Goal: Transaction & Acquisition: Subscribe to service/newsletter

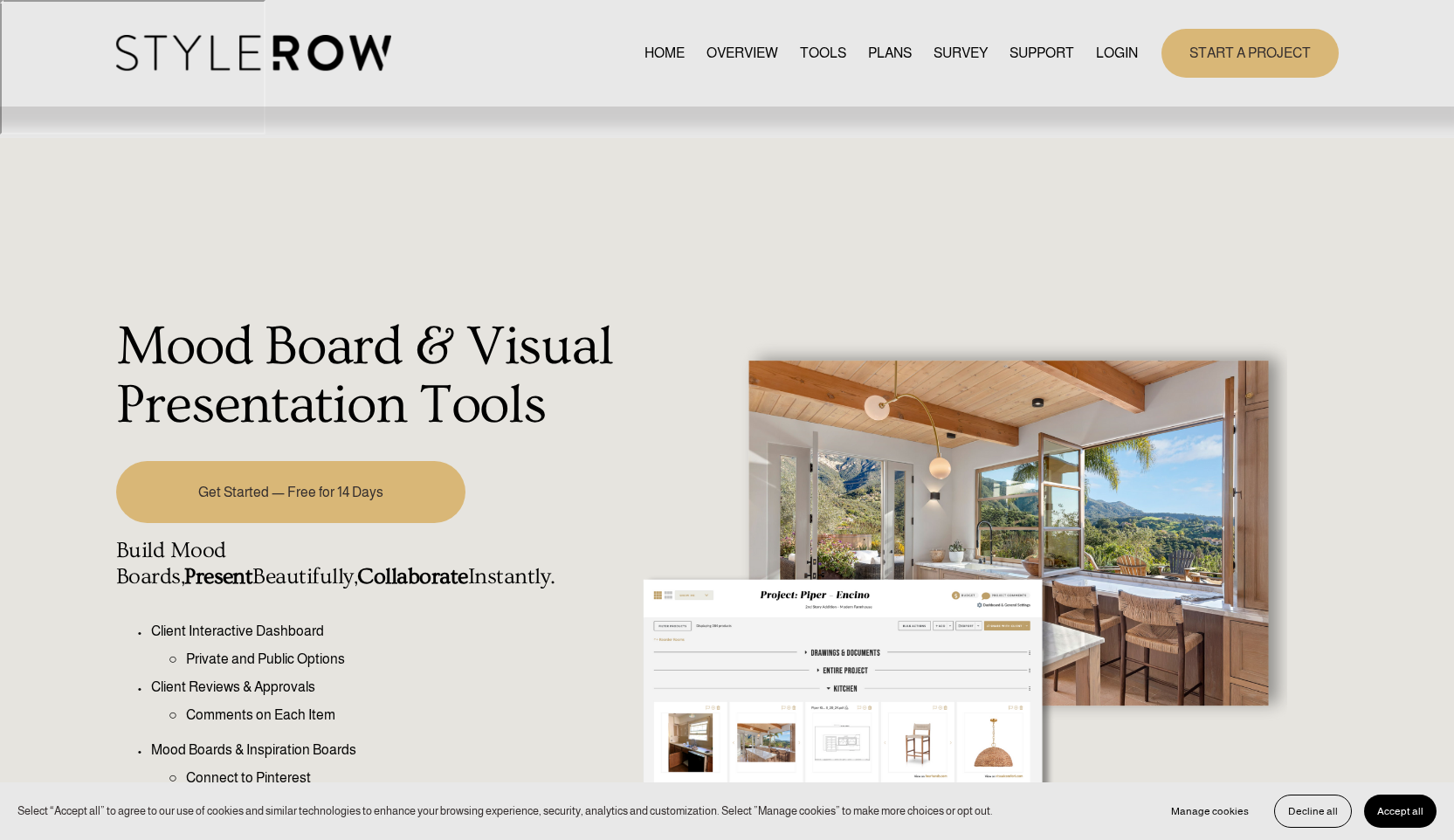
click at [811, 61] on link "TOOLS" at bounding box center [823, 53] width 47 height 23
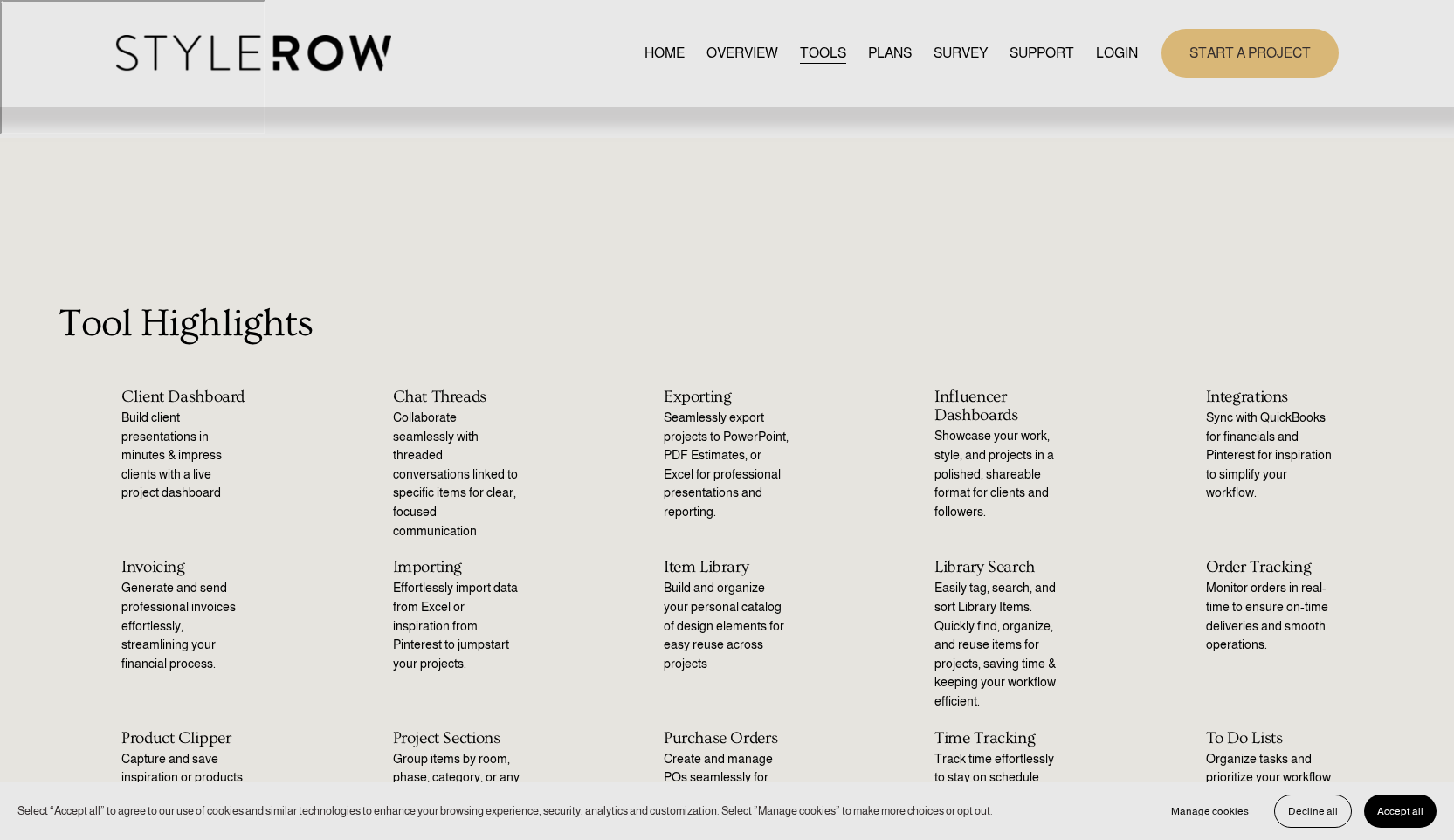
click at [878, 56] on link "PLANS" at bounding box center [890, 53] width 44 height 23
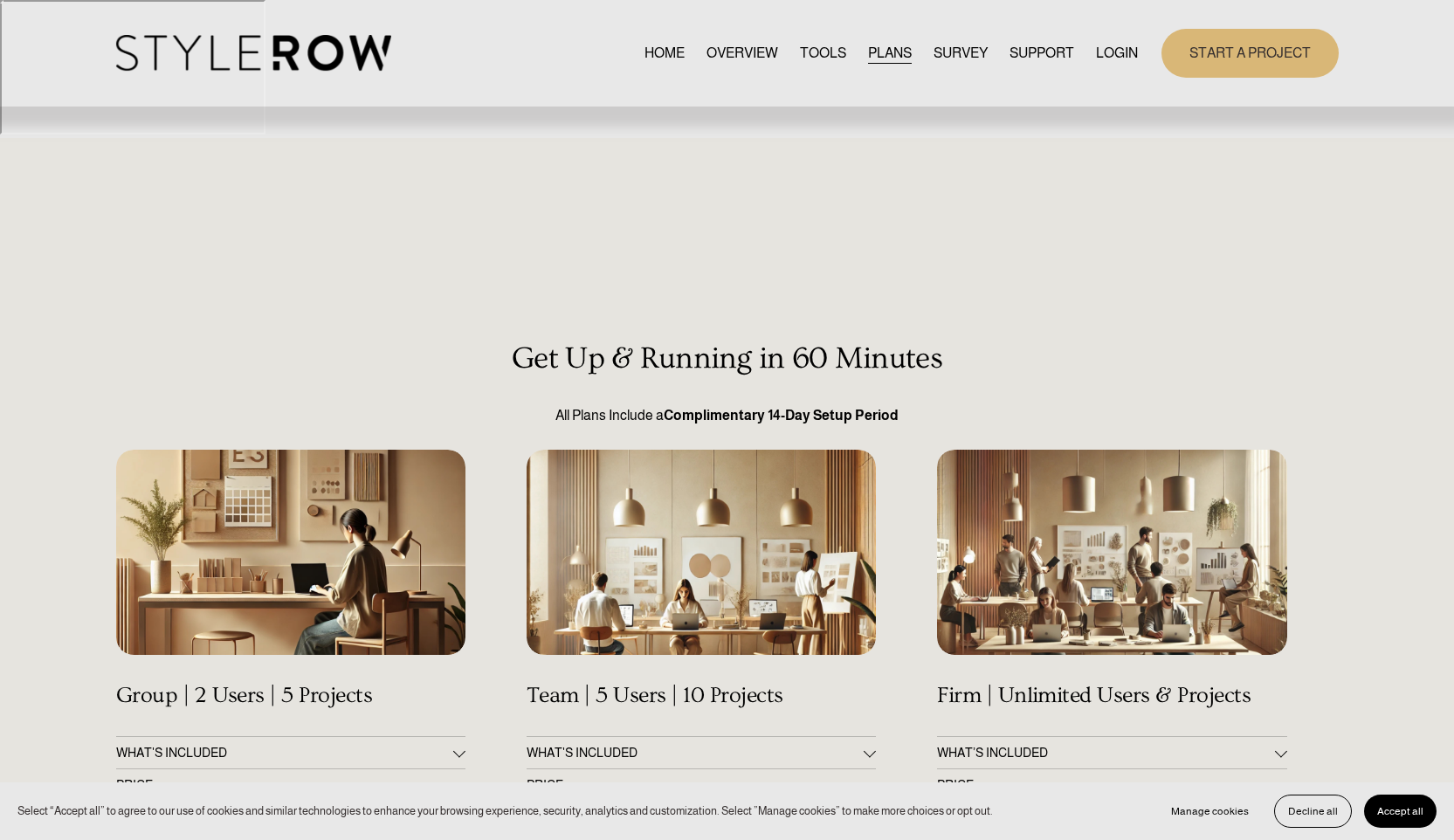
click at [1059, 476] on div at bounding box center [1112, 553] width 350 height 206
click at [1065, 737] on button "WHAT’S INCLUDED" at bounding box center [1112, 752] width 350 height 31
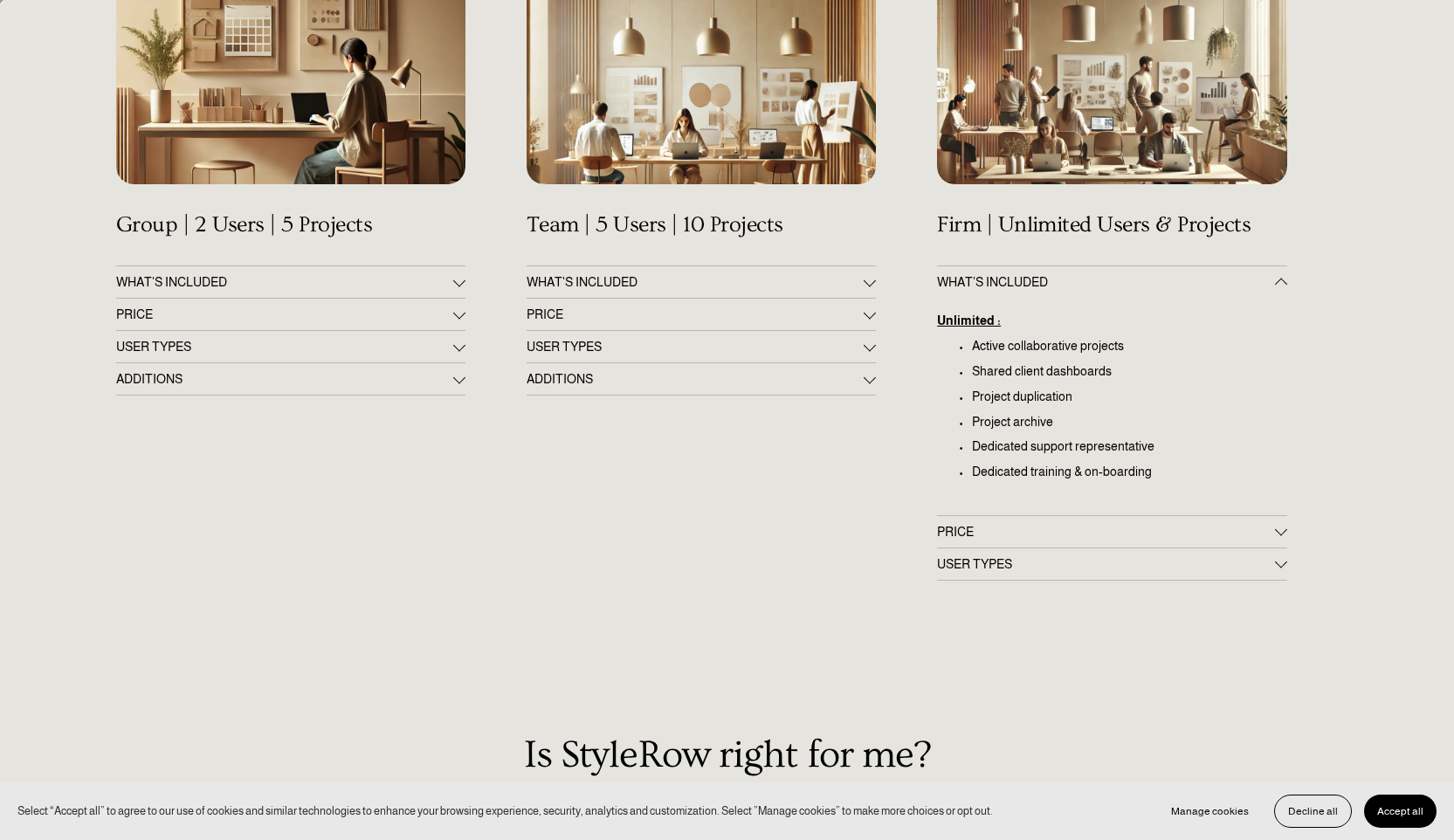
scroll to position [478, 0]
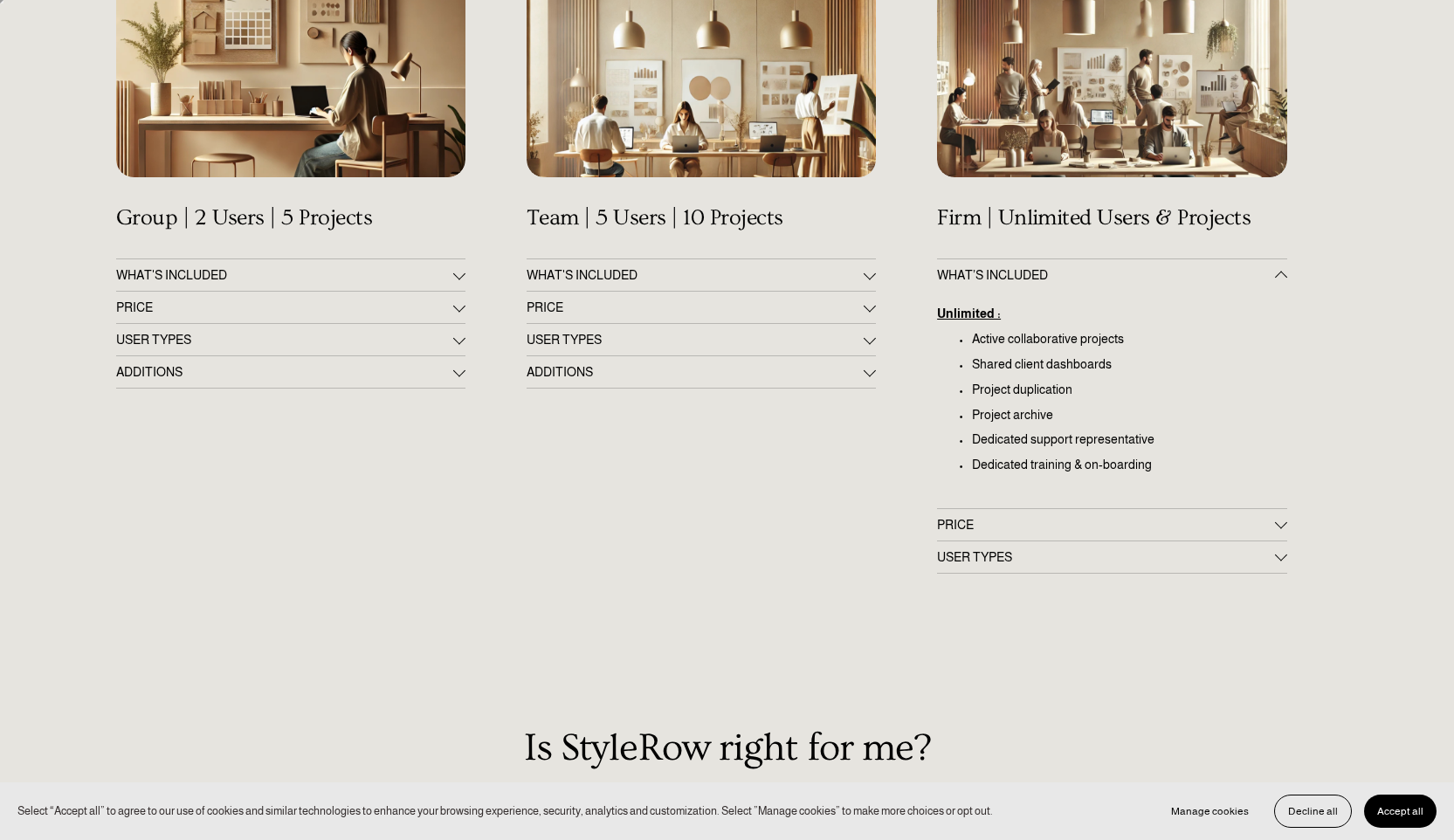
click at [1275, 518] on div at bounding box center [1281, 525] width 13 height 13
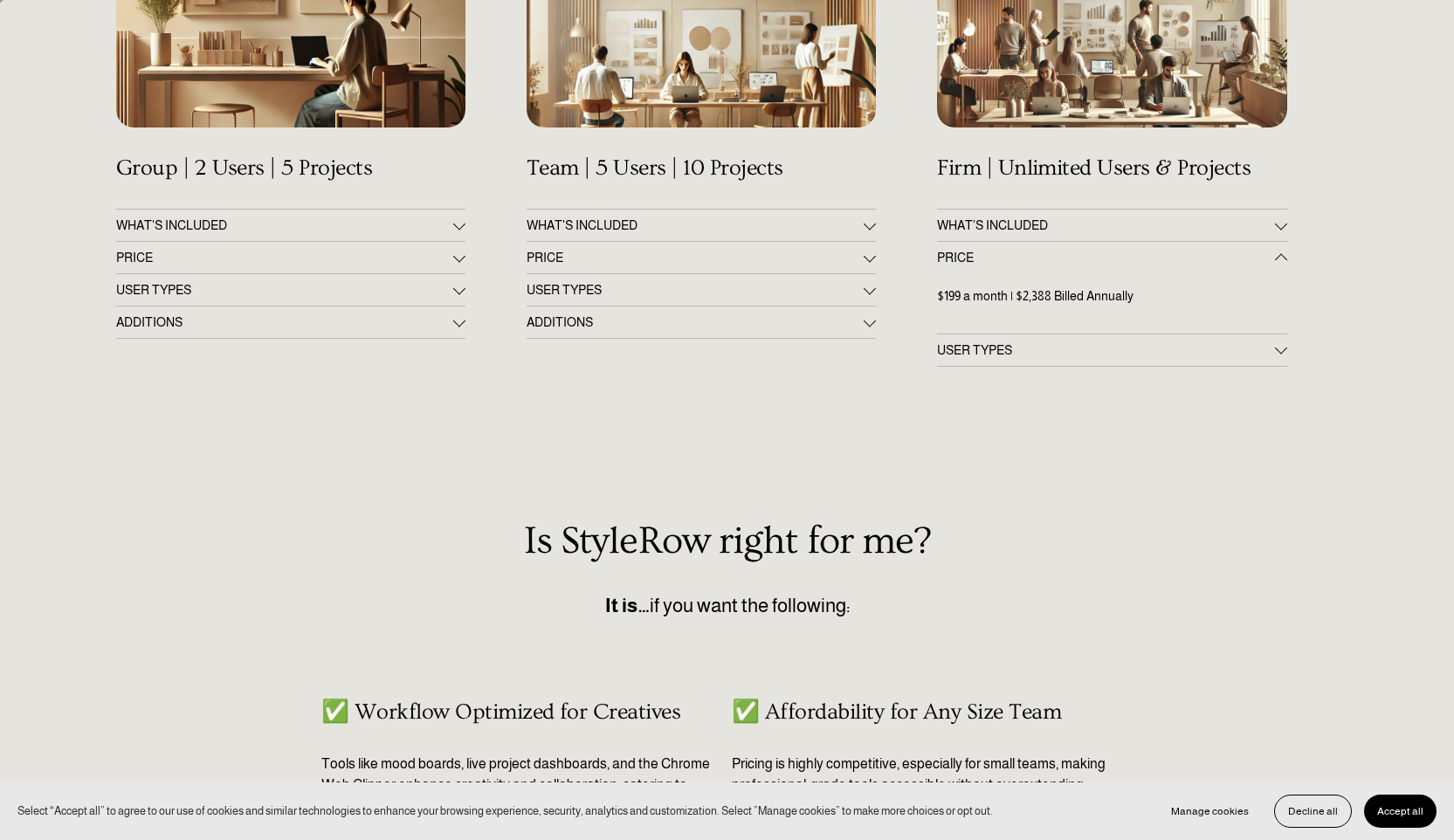
scroll to position [517, 0]
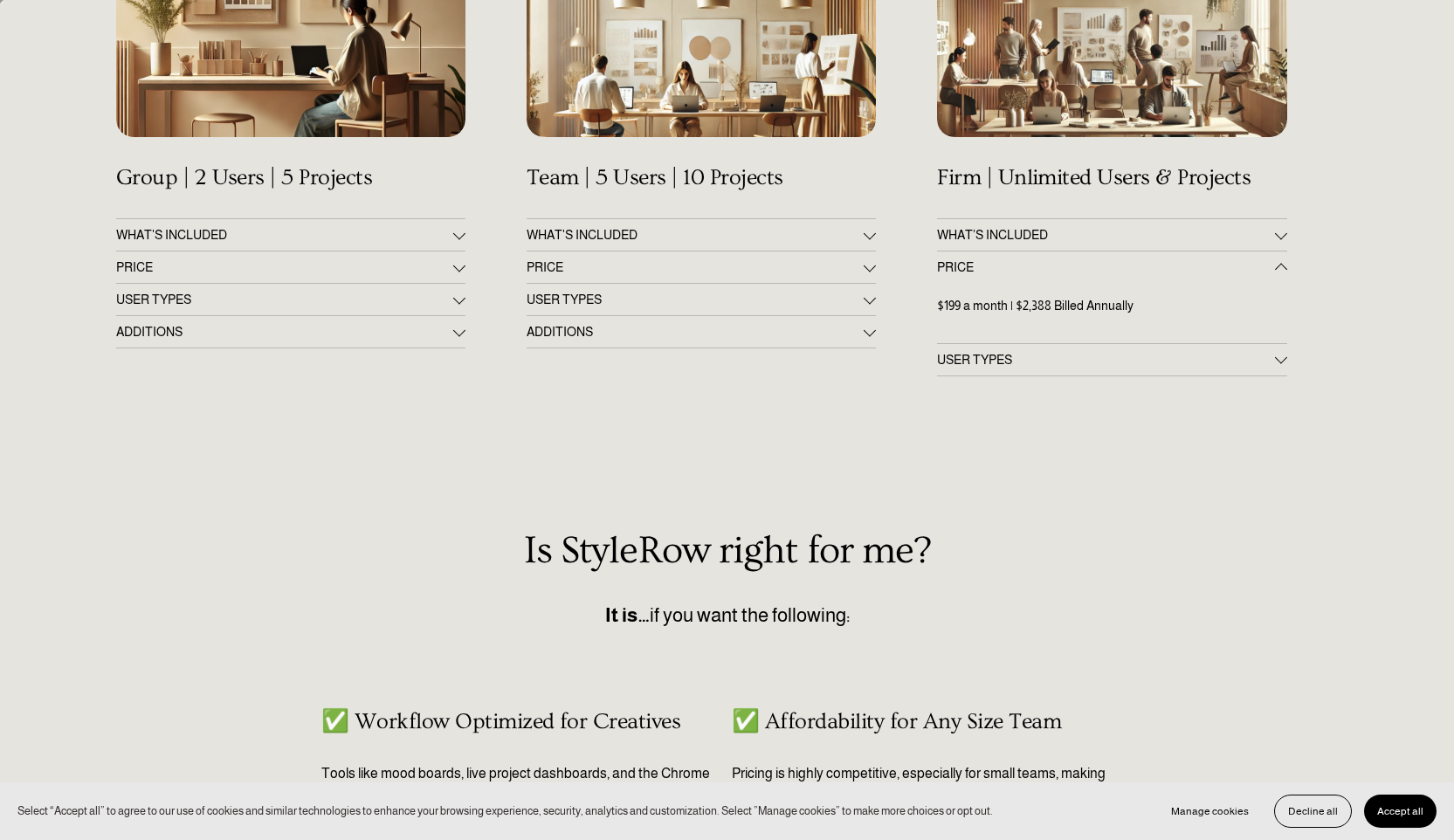
click at [1245, 353] on span "USER TYPES" at bounding box center [1105, 360] width 337 height 14
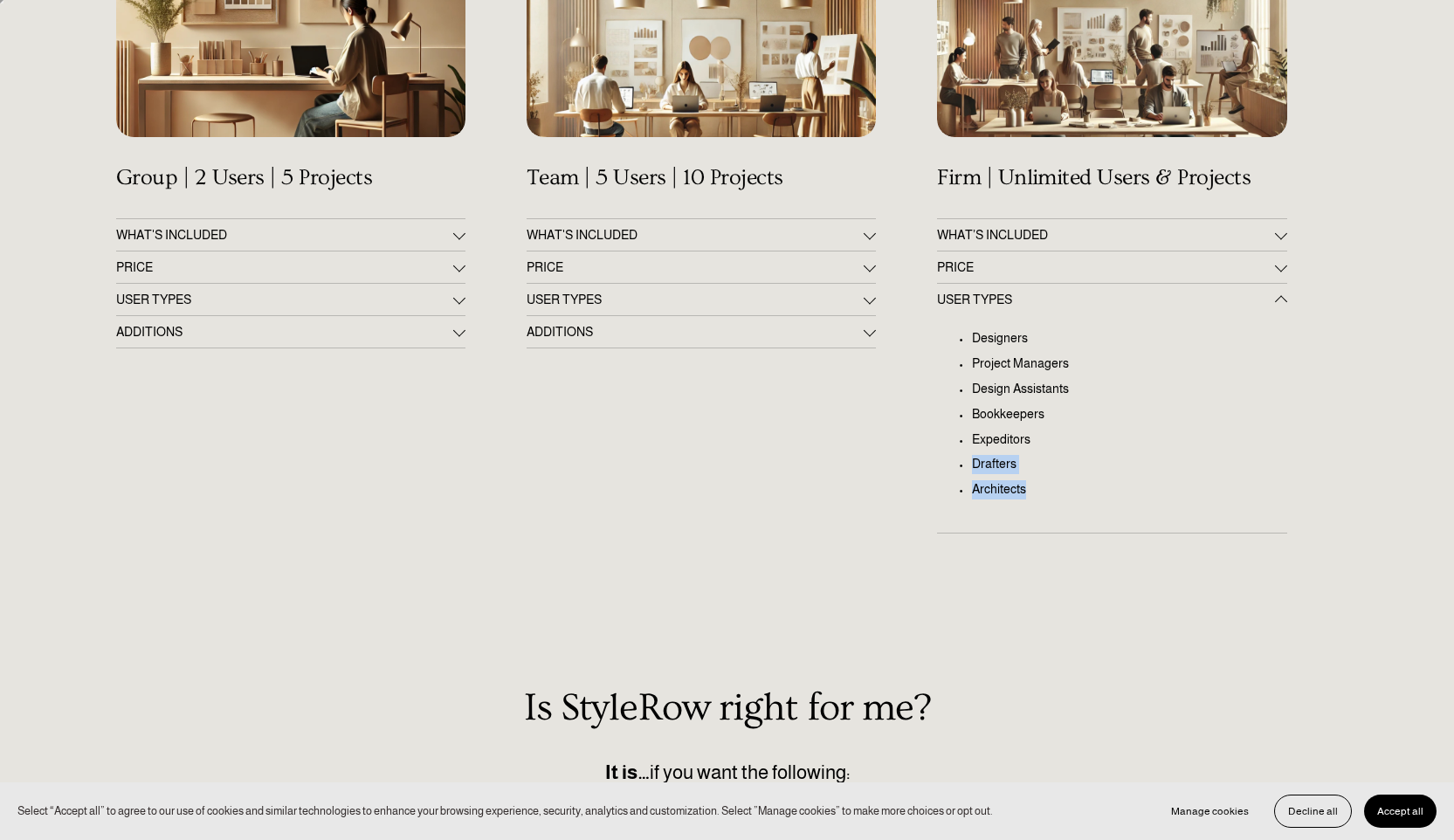
drag, startPoint x: 1452, startPoint y: 294, endPoint x: 1467, endPoint y: 370, distance: 77.5
click at [1453, 371] on html "Select “Accept all” to agree to our use of cookies and similar technologies to …" at bounding box center [727, 577] width 1454 height 2189
drag, startPoint x: 1452, startPoint y: 315, endPoint x: 1415, endPoint y: 106, distance: 212.2
click at [1414, 108] on div "Get Up & Running in 60 Minutes All Plans Include a Complimentary 14-Day Setup P…" at bounding box center [727, 537] width 1454 height 1427
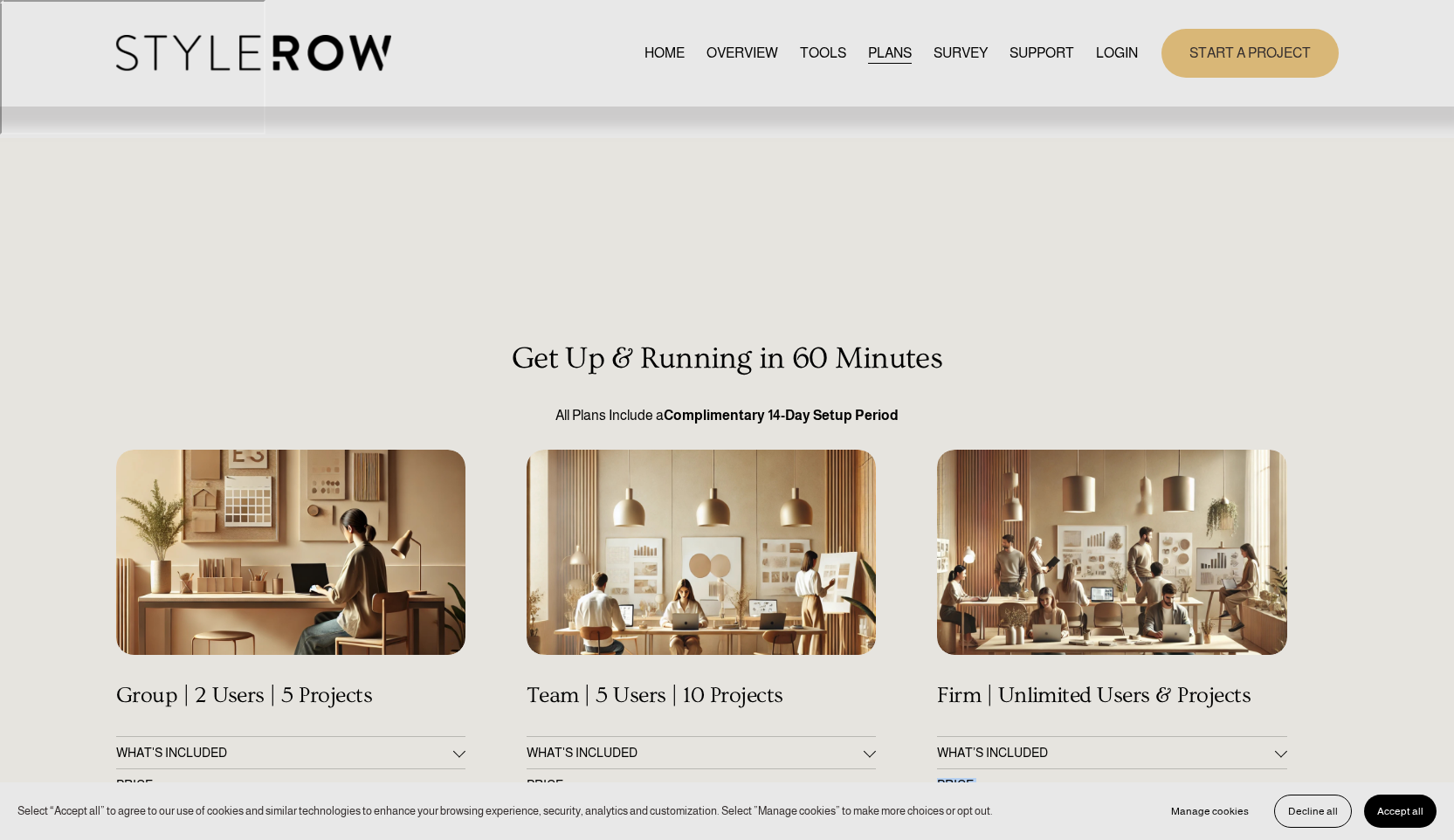
click at [1217, 55] on link "START A PROJECT" at bounding box center [1250, 52] width 177 height 48
